Goal: Transaction & Acquisition: Purchase product/service

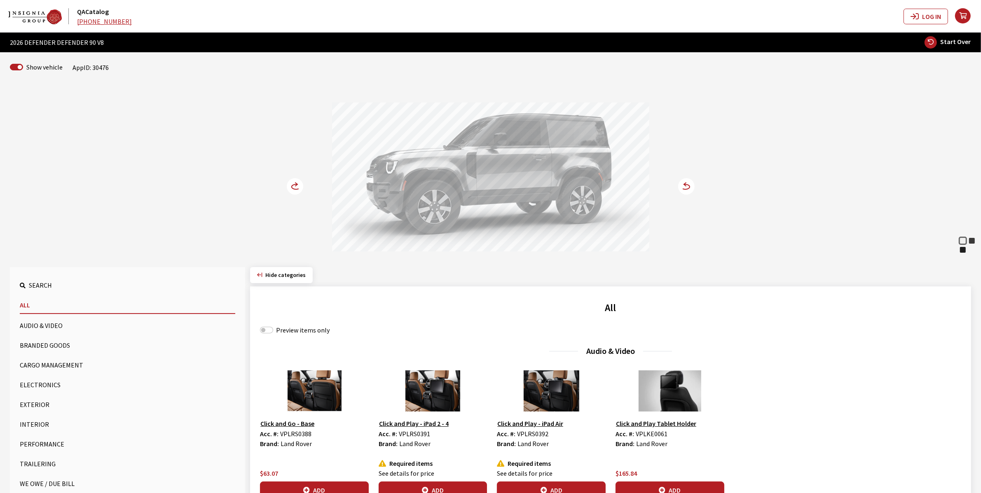
click at [270, 327] on div "Preview items only" at bounding box center [610, 330] width 701 height 10
click at [270, 332] on input "Preview items only" at bounding box center [266, 330] width 13 height 7
checkbox input "true"
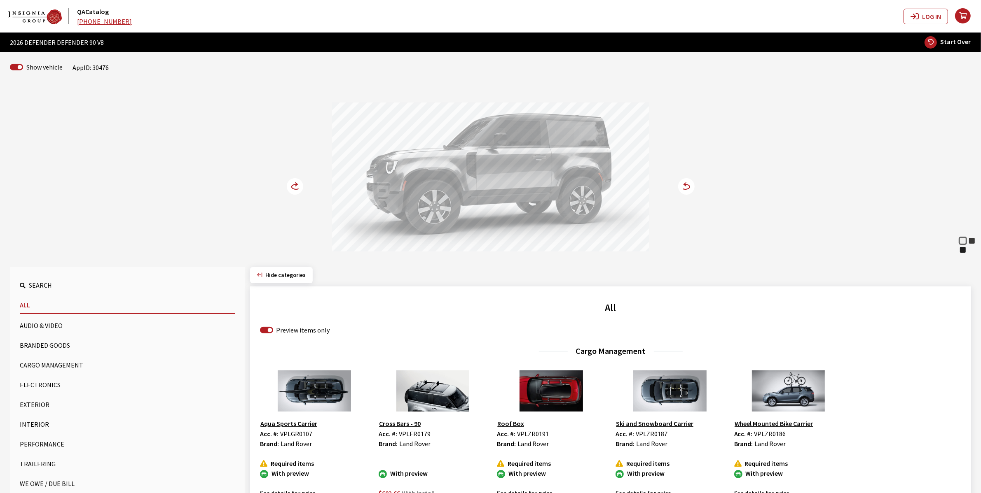
click at [37, 405] on button "Exterior" at bounding box center [127, 405] width 215 height 16
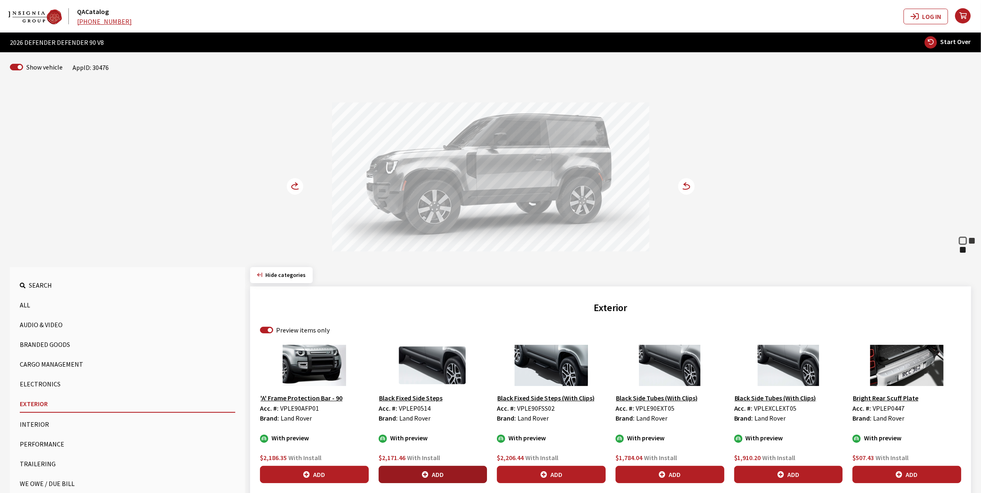
click at [437, 472] on button "Add" at bounding box center [432, 474] width 109 height 17
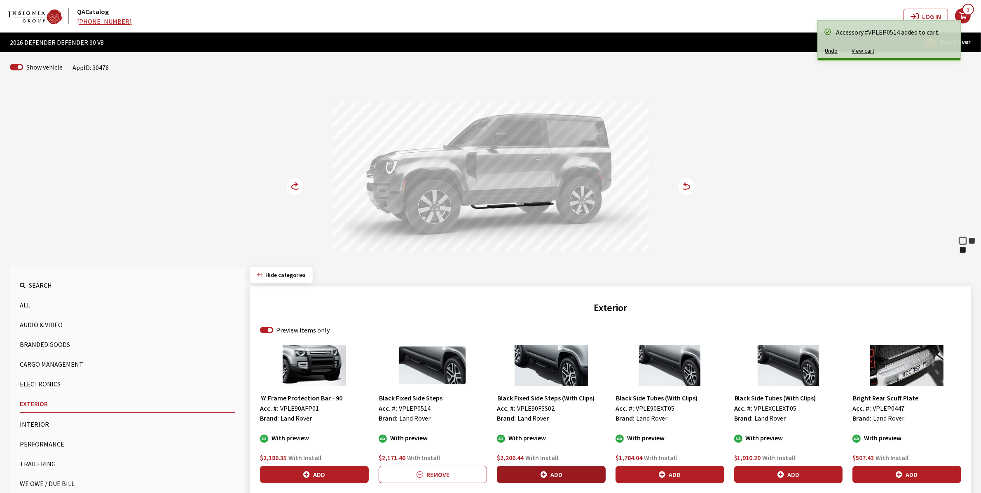
click at [546, 472] on button "Add" at bounding box center [551, 474] width 109 height 17
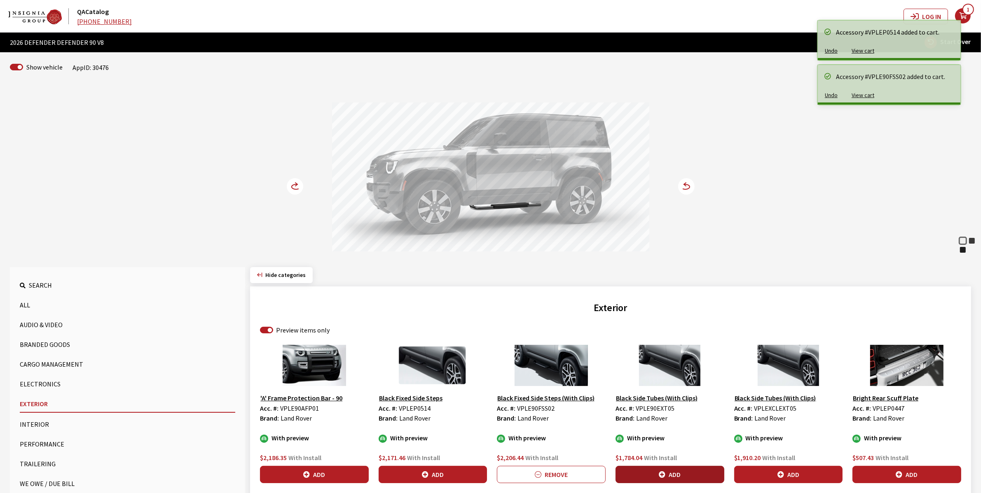
click at [639, 471] on button "Add" at bounding box center [669, 474] width 109 height 17
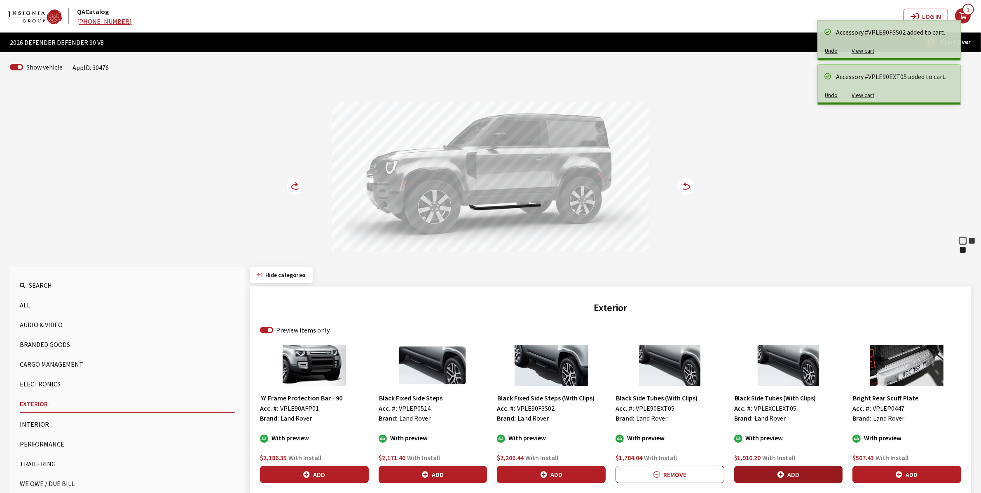
click at [785, 469] on button "Add" at bounding box center [788, 474] width 109 height 17
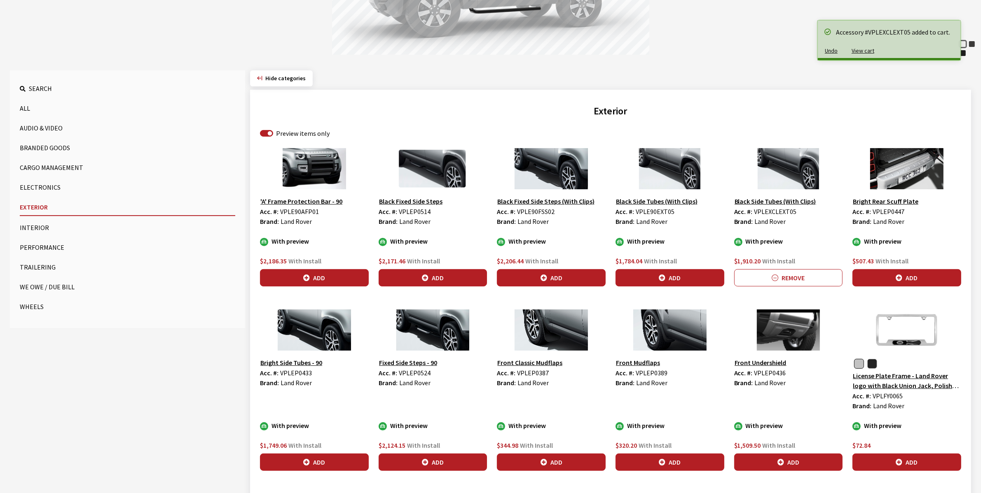
scroll to position [206, 0]
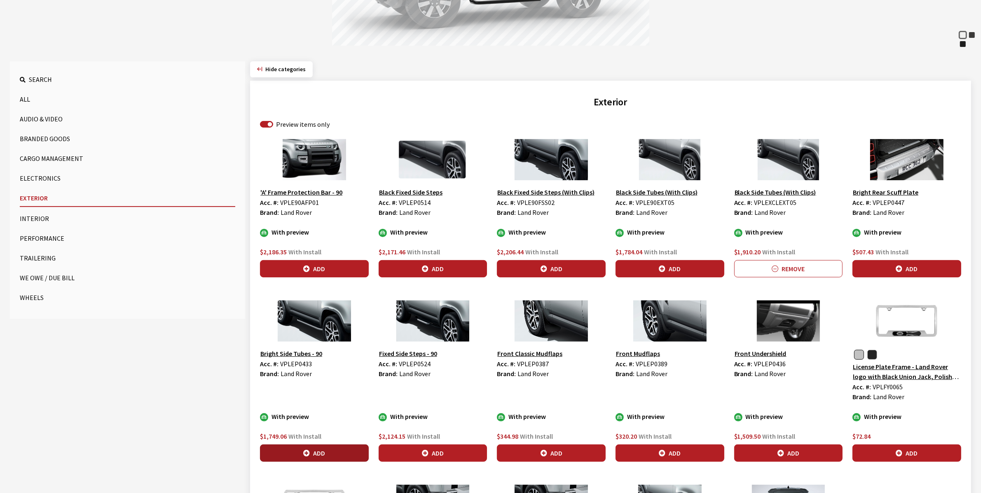
click at [313, 458] on button "Add" at bounding box center [314, 453] width 109 height 17
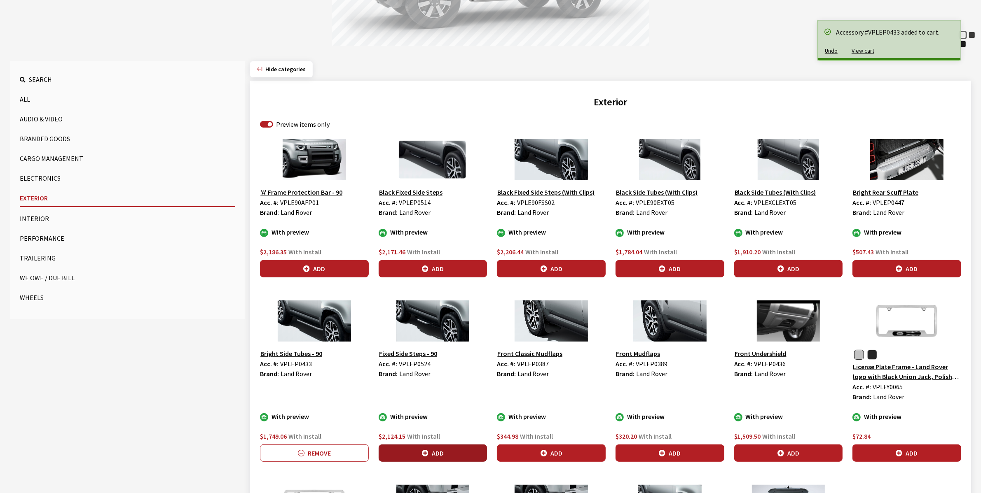
click at [412, 451] on button "Add" at bounding box center [432, 453] width 109 height 17
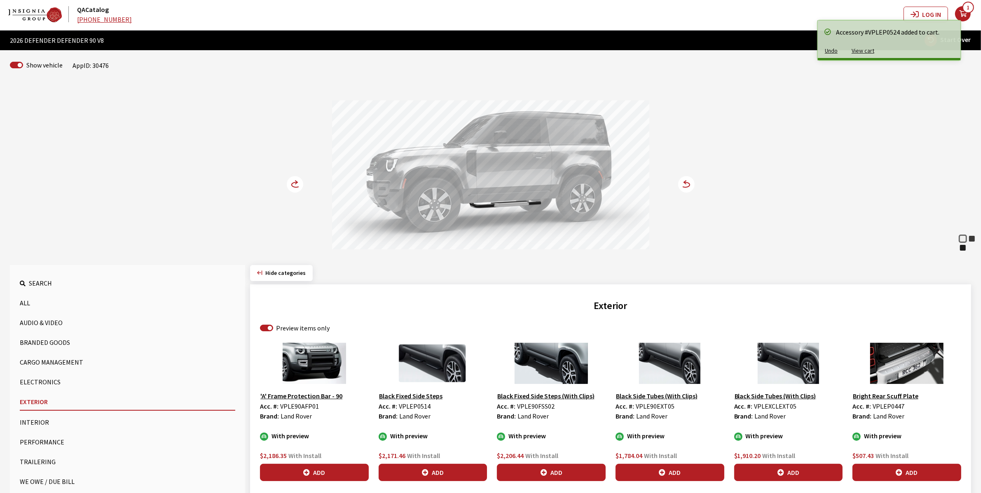
scroll to position [0, 0]
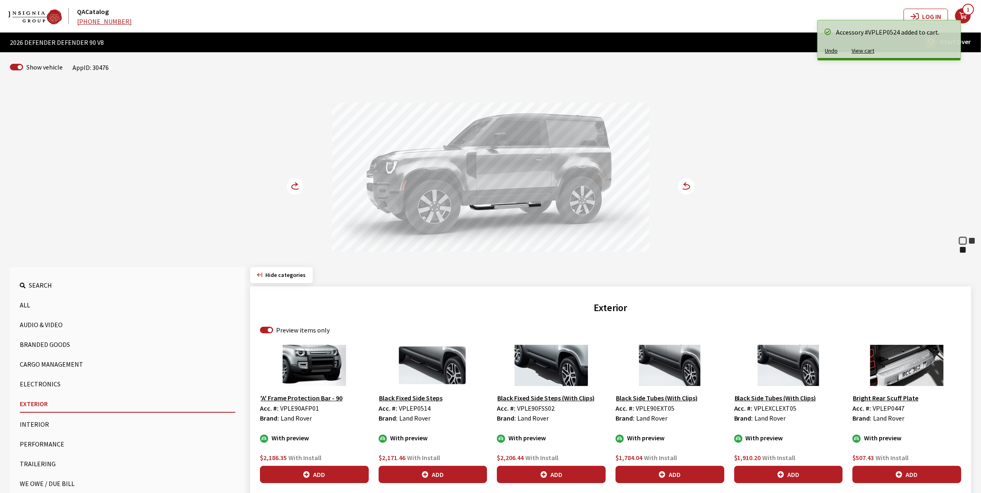
click at [291, 184] on circle at bounding box center [295, 186] width 16 height 16
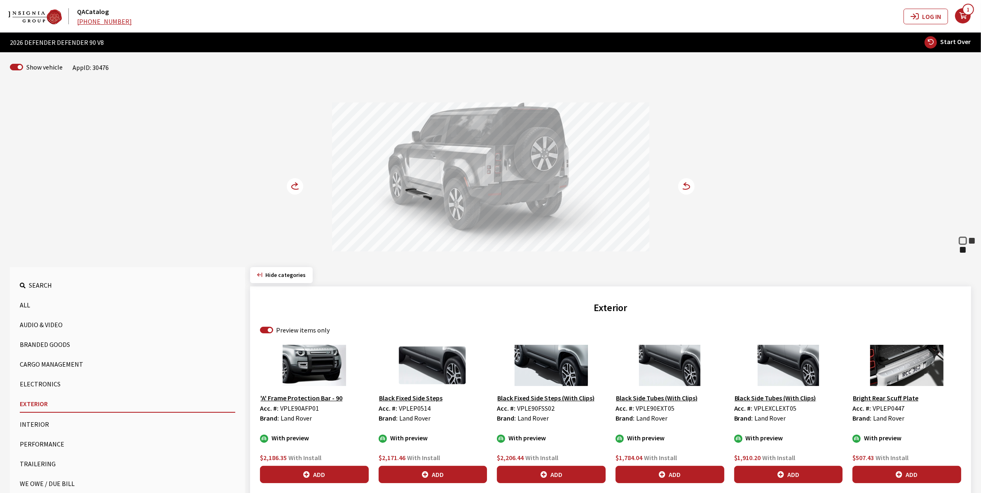
click at [291, 184] on circle at bounding box center [295, 186] width 16 height 16
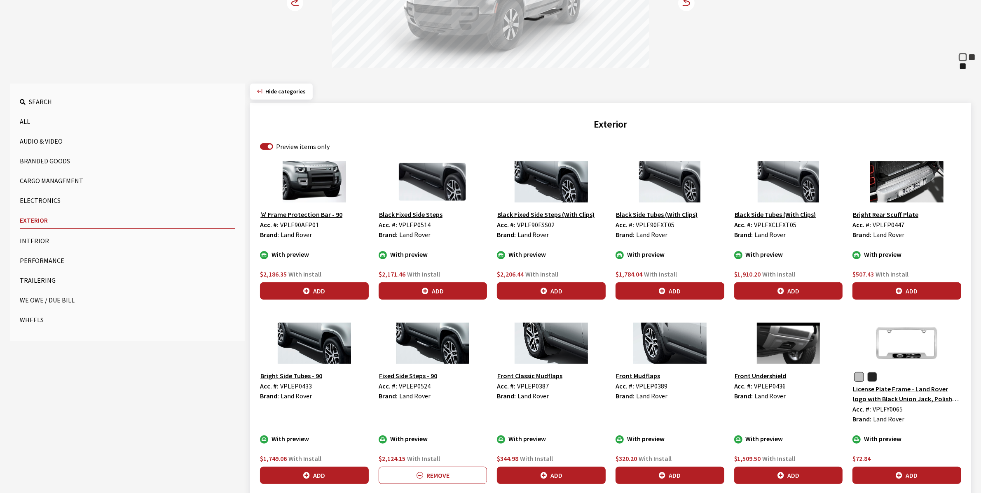
scroll to position [206, 0]
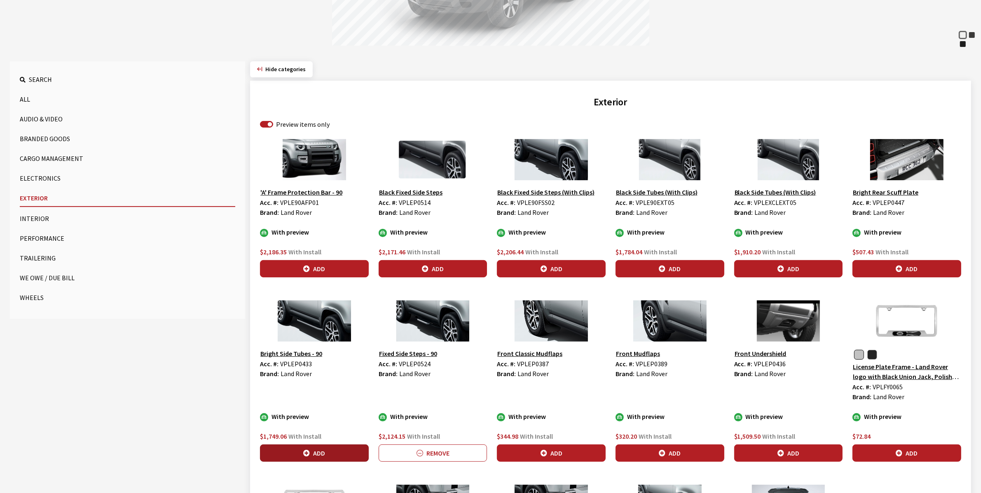
click at [315, 450] on button "Add" at bounding box center [314, 453] width 109 height 17
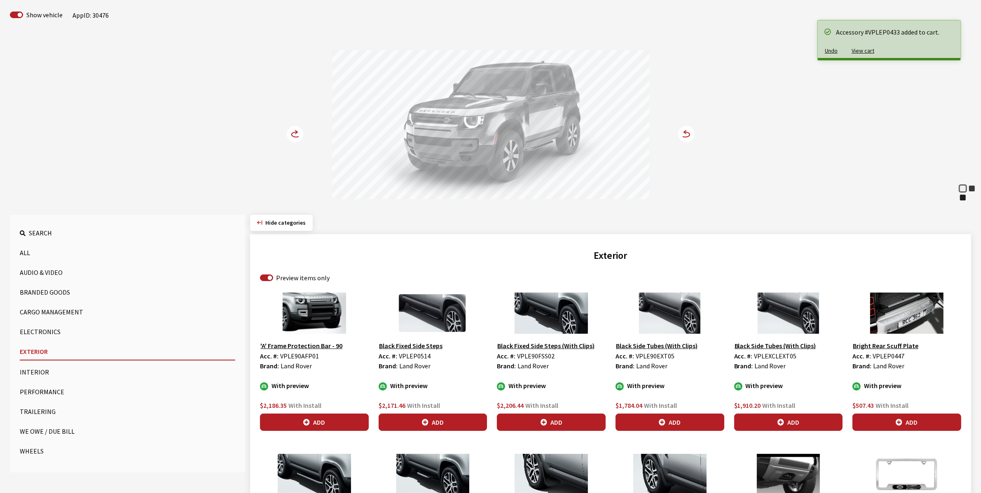
scroll to position [51, 0]
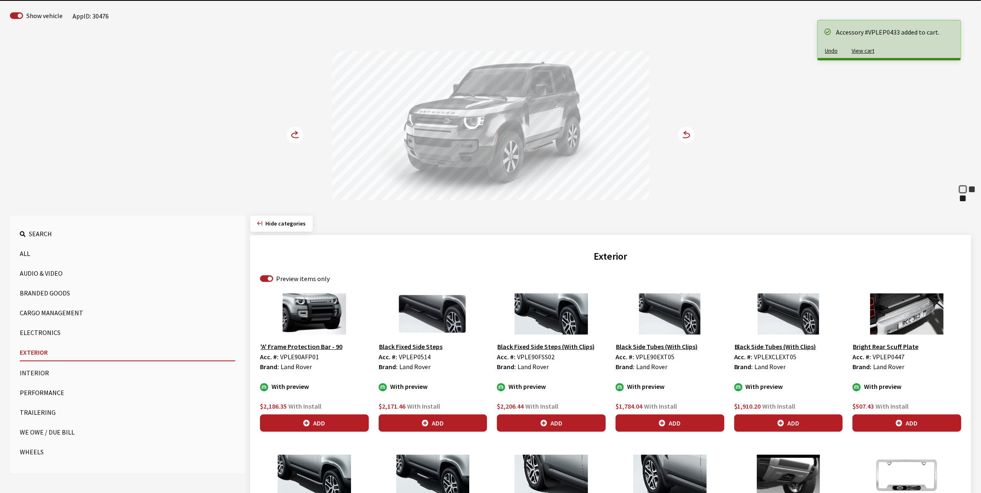
click at [295, 133] on icon at bounding box center [296, 135] width 9 height 5
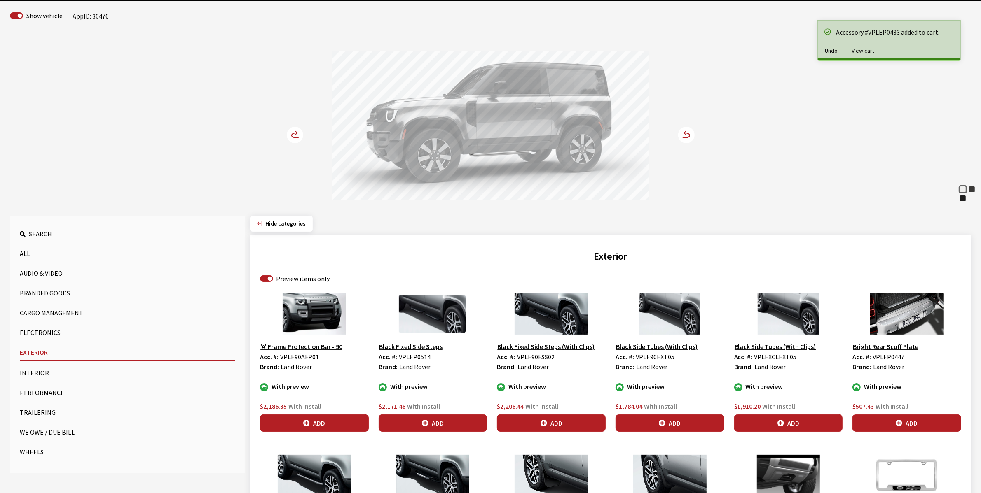
click at [295, 133] on icon at bounding box center [296, 135] width 9 height 5
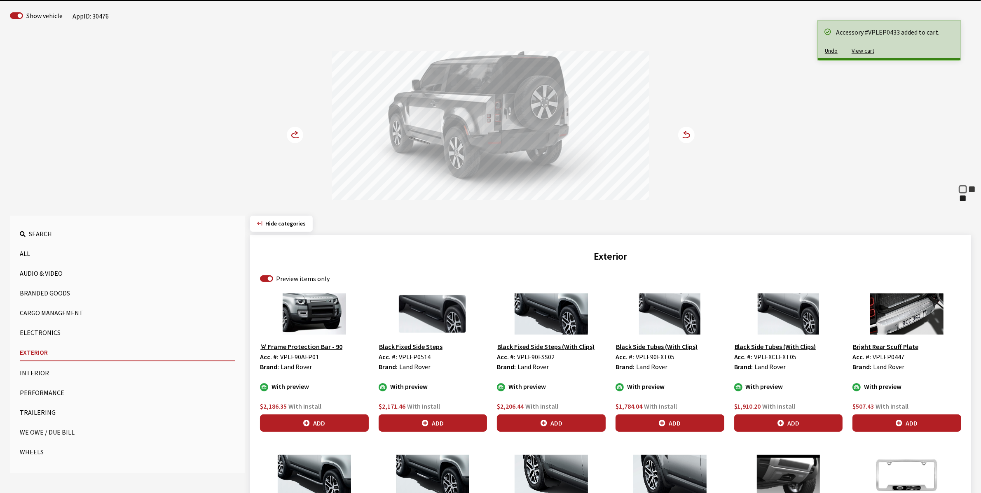
click at [295, 133] on icon at bounding box center [296, 135] width 9 height 5
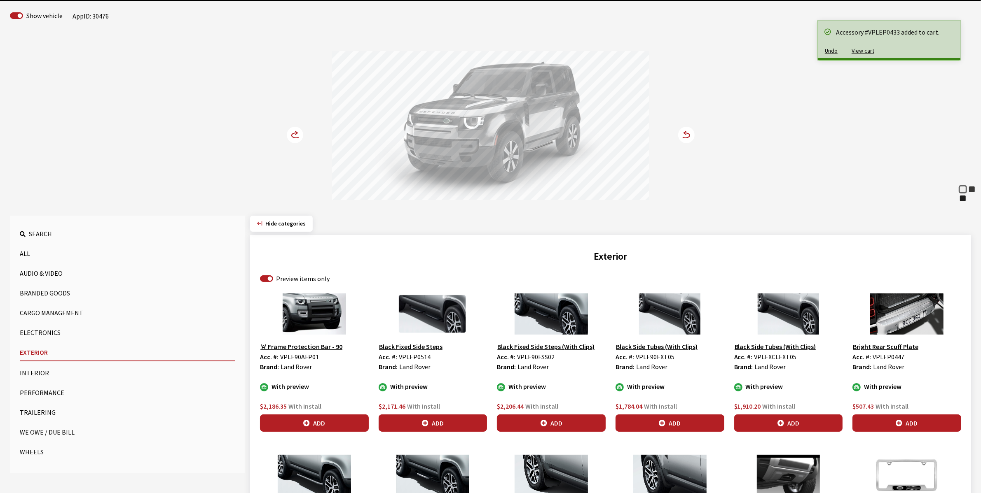
click at [295, 133] on icon at bounding box center [296, 135] width 9 height 5
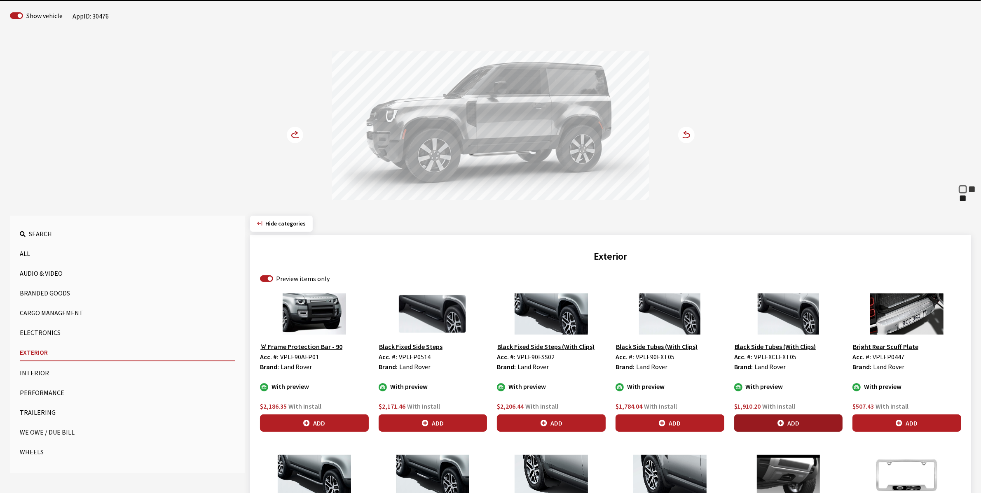
click at [795, 423] on button "Add" at bounding box center [788, 423] width 109 height 17
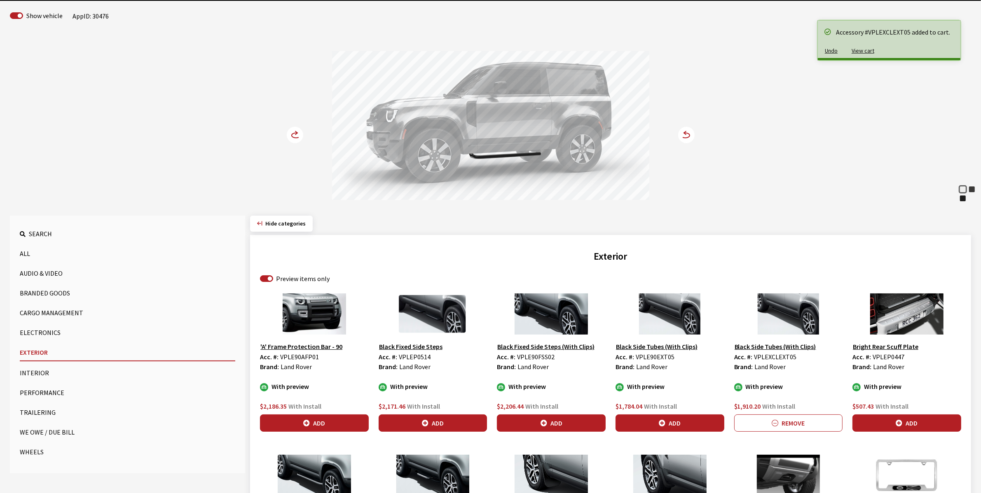
click at [297, 132] on circle at bounding box center [295, 135] width 16 height 16
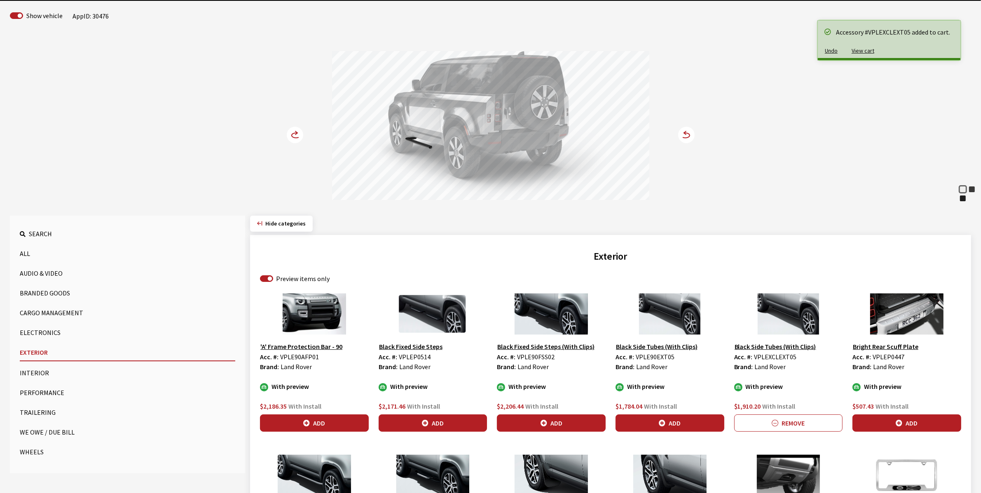
click at [297, 132] on circle at bounding box center [295, 135] width 16 height 16
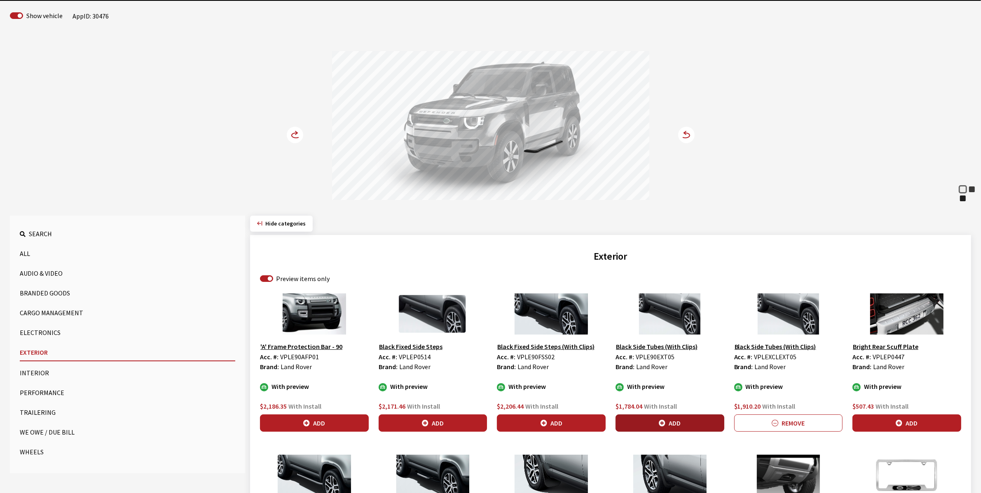
click at [664, 421] on icon "button" at bounding box center [662, 423] width 7 height 7
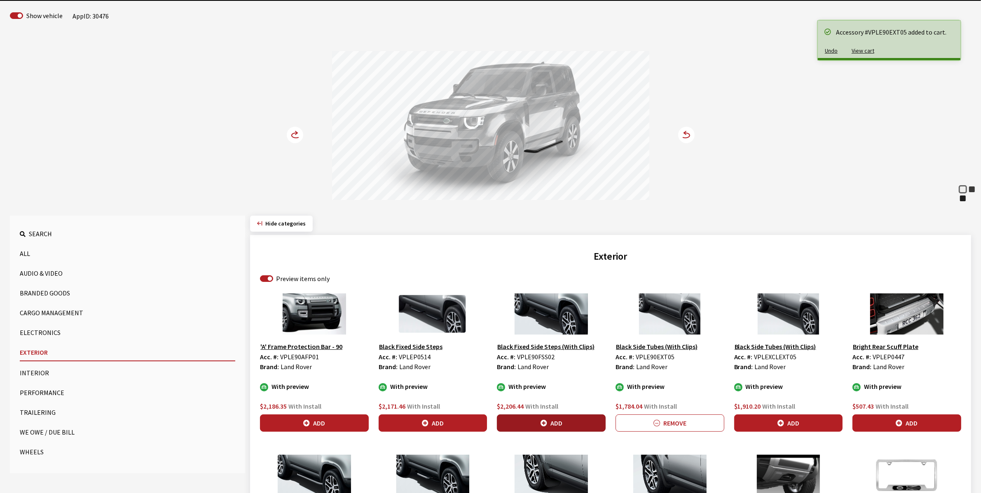
click at [557, 422] on button "Add" at bounding box center [551, 423] width 109 height 17
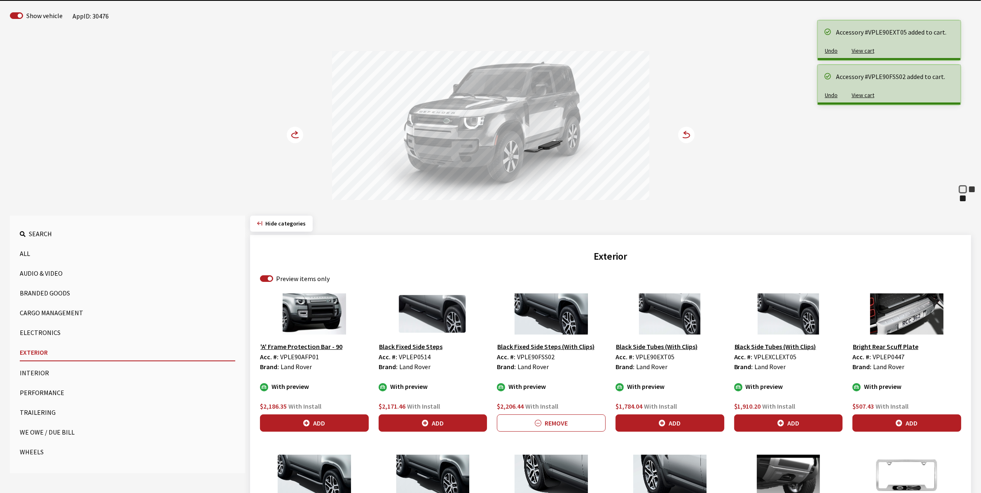
click at [292, 133] on circle at bounding box center [295, 135] width 16 height 16
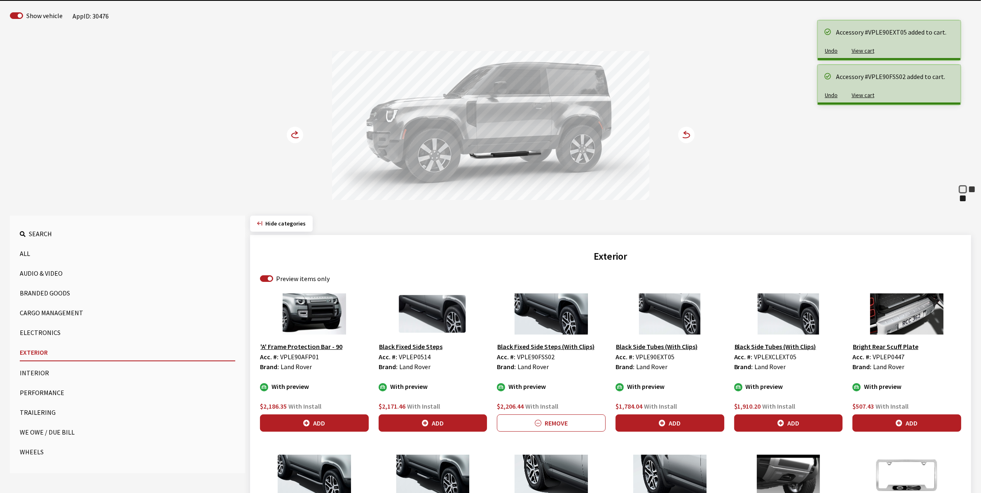
click at [292, 133] on circle at bounding box center [295, 135] width 16 height 16
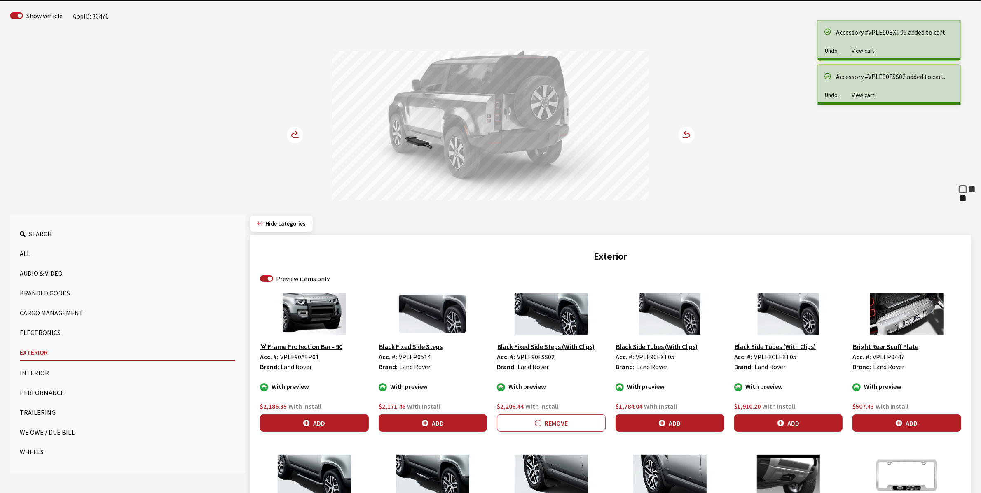
click at [292, 133] on circle at bounding box center [295, 135] width 16 height 16
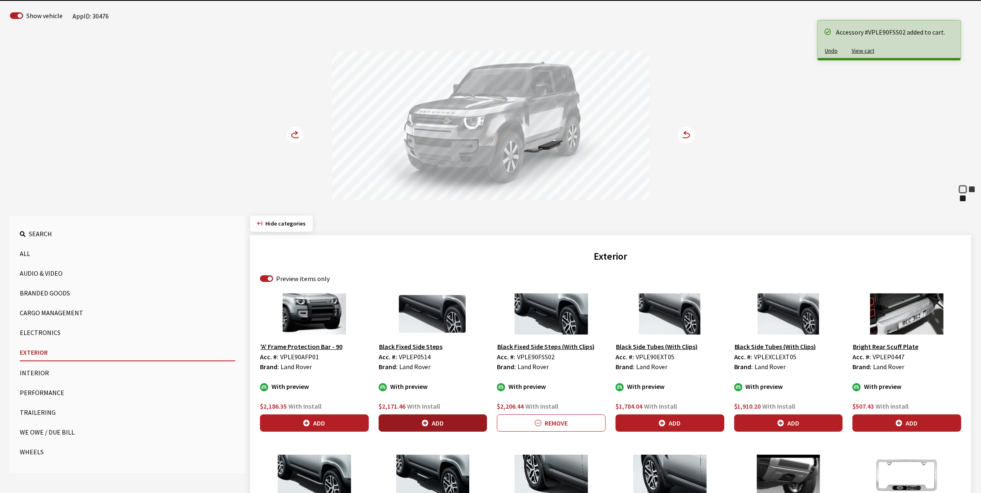
click at [418, 423] on button "Add" at bounding box center [432, 423] width 109 height 17
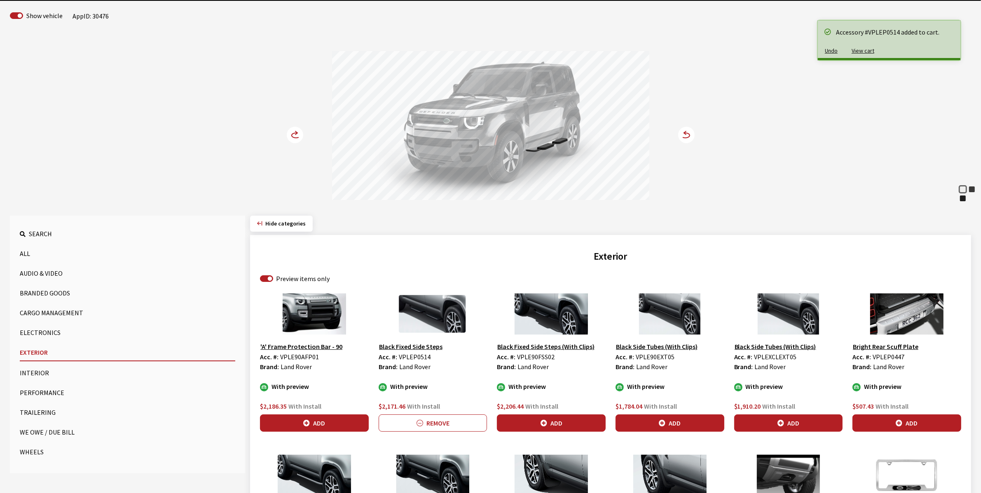
click at [297, 135] on circle at bounding box center [295, 135] width 16 height 16
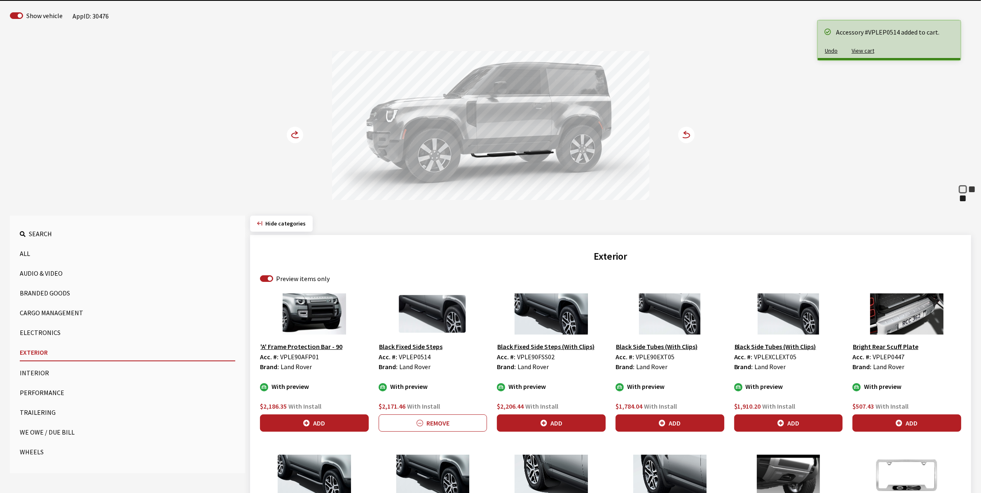
click at [297, 135] on circle at bounding box center [295, 135] width 16 height 16
